Goal: Task Accomplishment & Management: Use online tool/utility

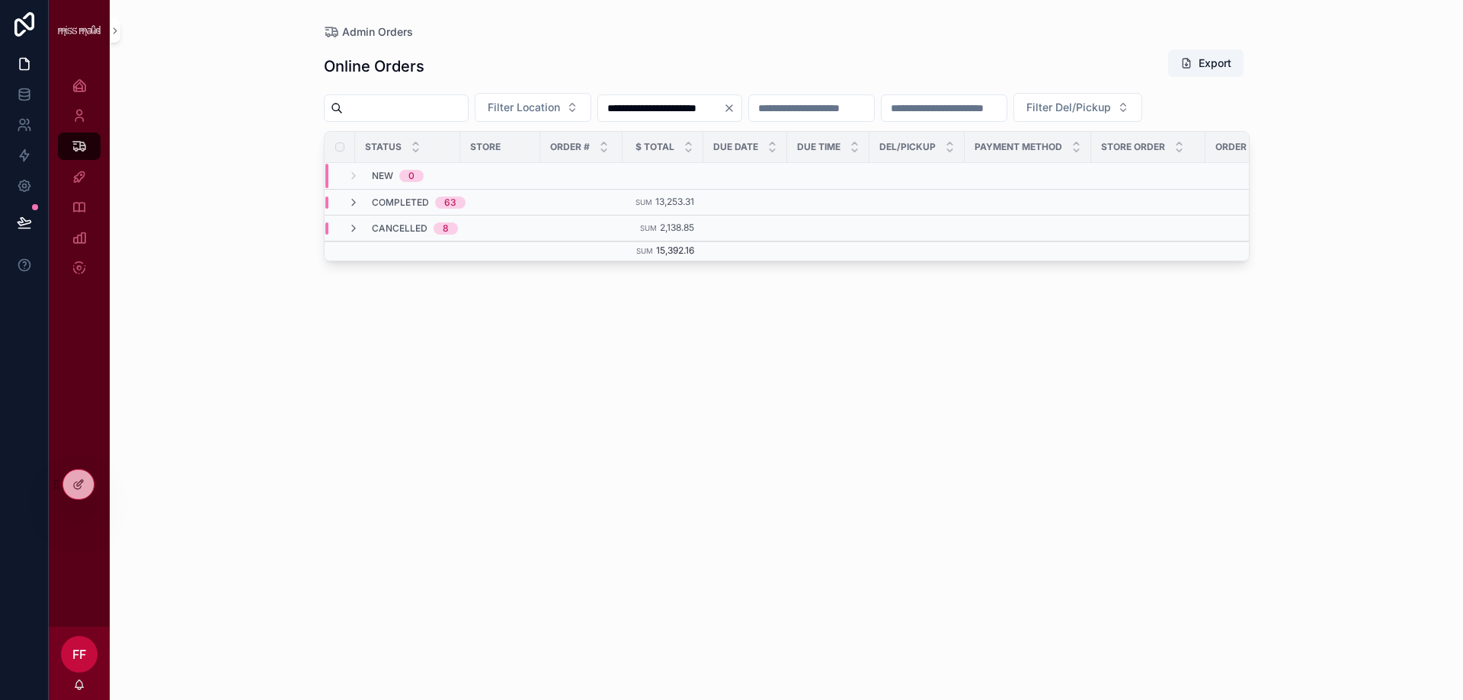
click at [735, 109] on icon "Clear" at bounding box center [729, 108] width 12 height 12
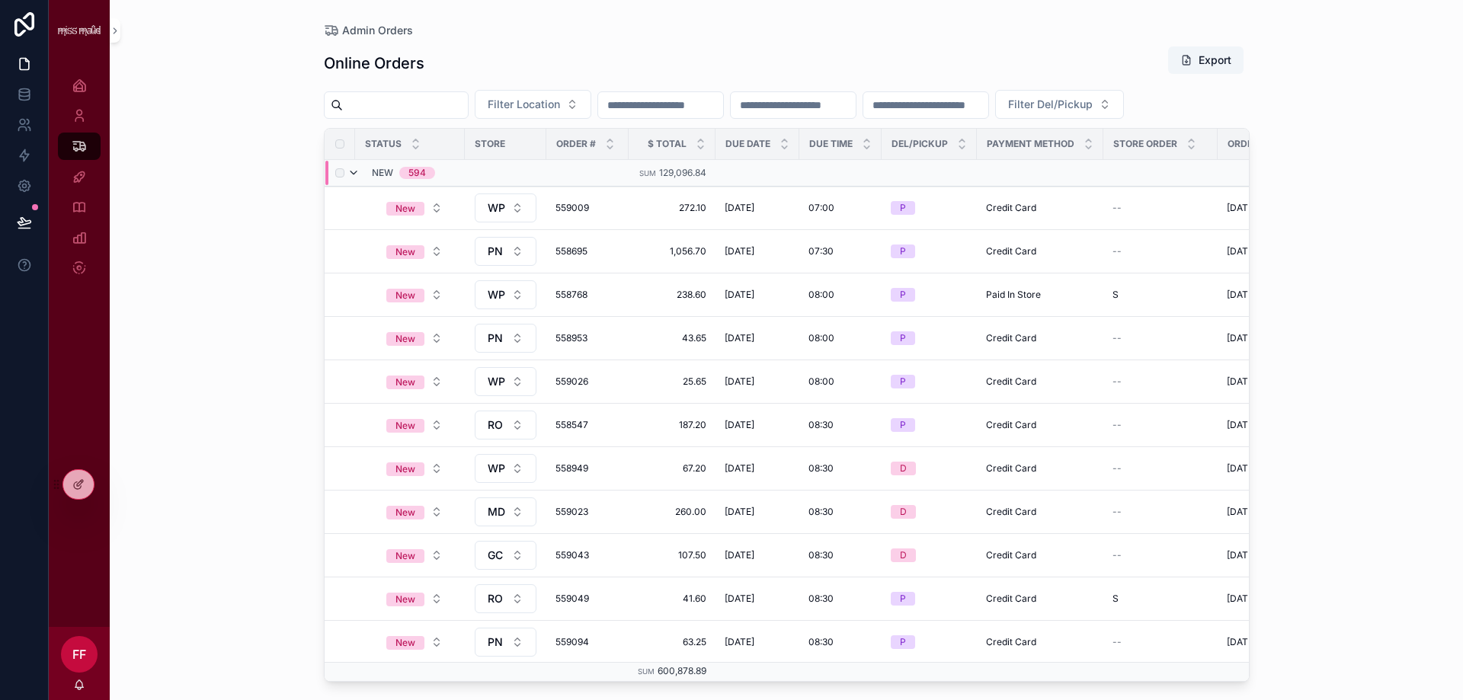
click at [349, 179] on icon "scrollable content" at bounding box center [354, 173] width 12 height 12
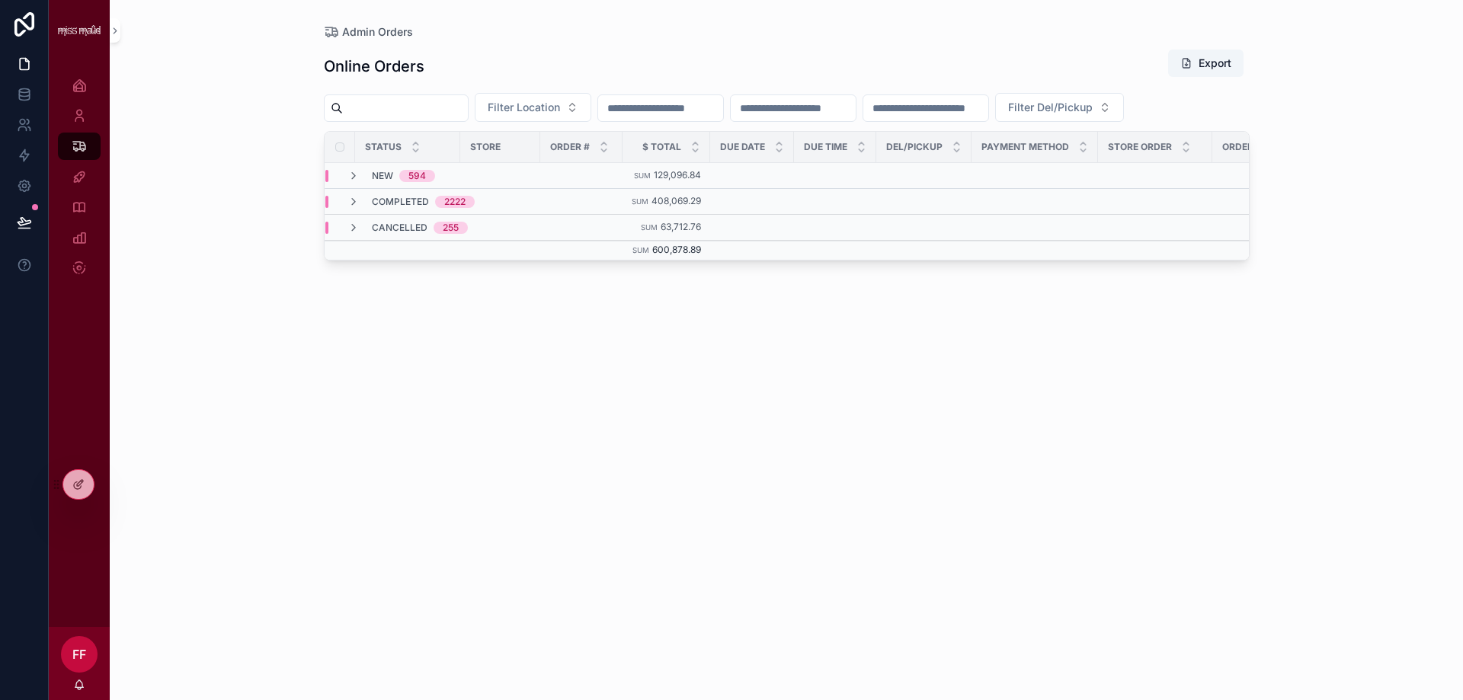
click at [723, 114] on input "scrollable content" at bounding box center [660, 108] width 125 height 21
click at [717, 142] on button "[DATE]" at bounding box center [719, 145] width 60 height 27
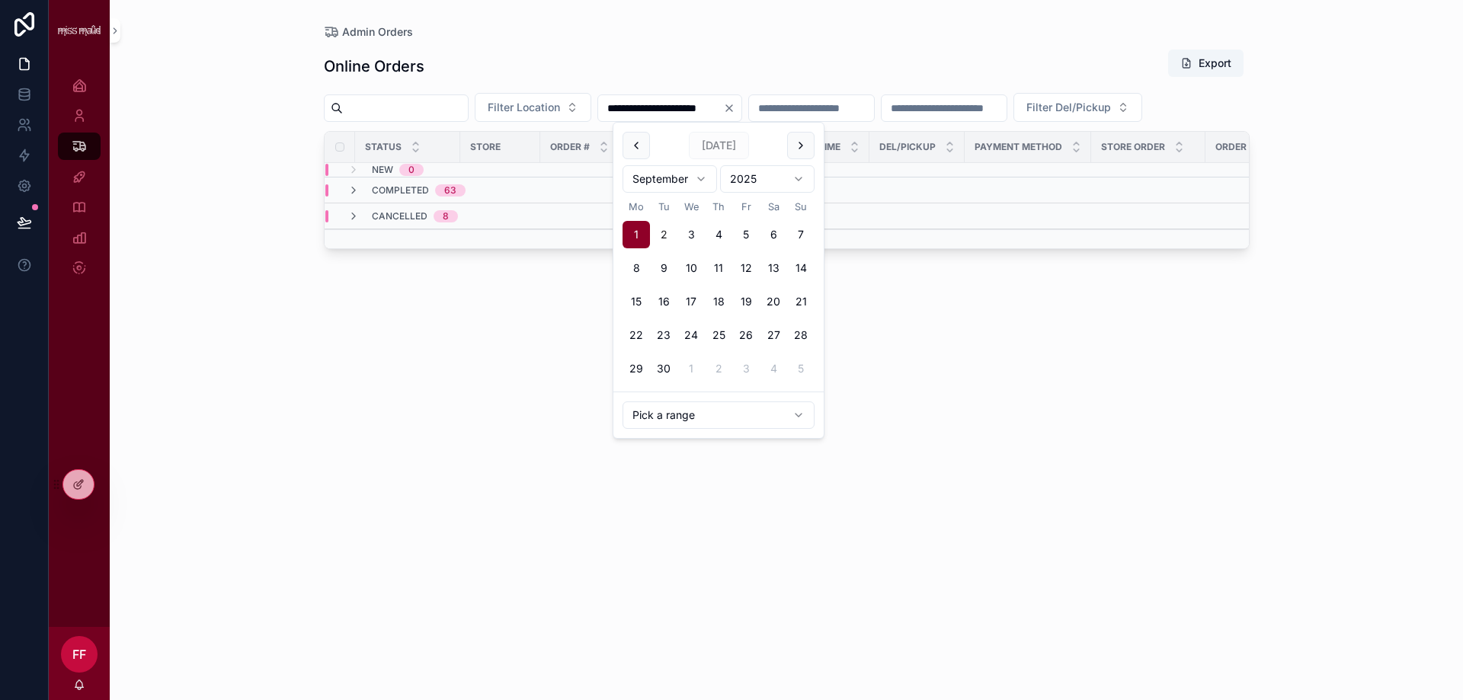
click at [661, 235] on button "2" at bounding box center [663, 234] width 27 height 27
click at [664, 235] on button "2" at bounding box center [663, 234] width 27 height 27
type input "**********"
click at [825, 37] on div "Admin Orders" at bounding box center [787, 31] width 926 height 15
